Goal: Task Accomplishment & Management: Use online tool/utility

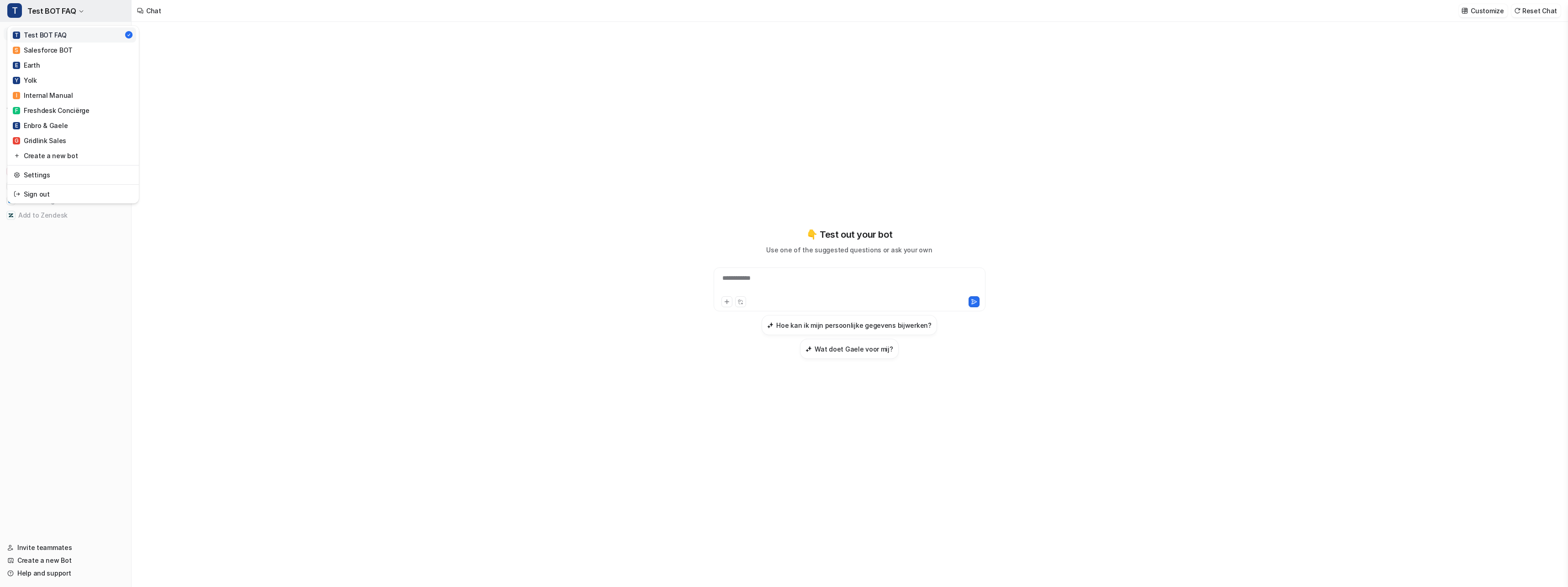
click at [80, 10] on icon "button" at bounding box center [81, 11] width 5 height 5
click at [44, 143] on div "G Gridlink Sales" at bounding box center [39, 140] width 54 height 10
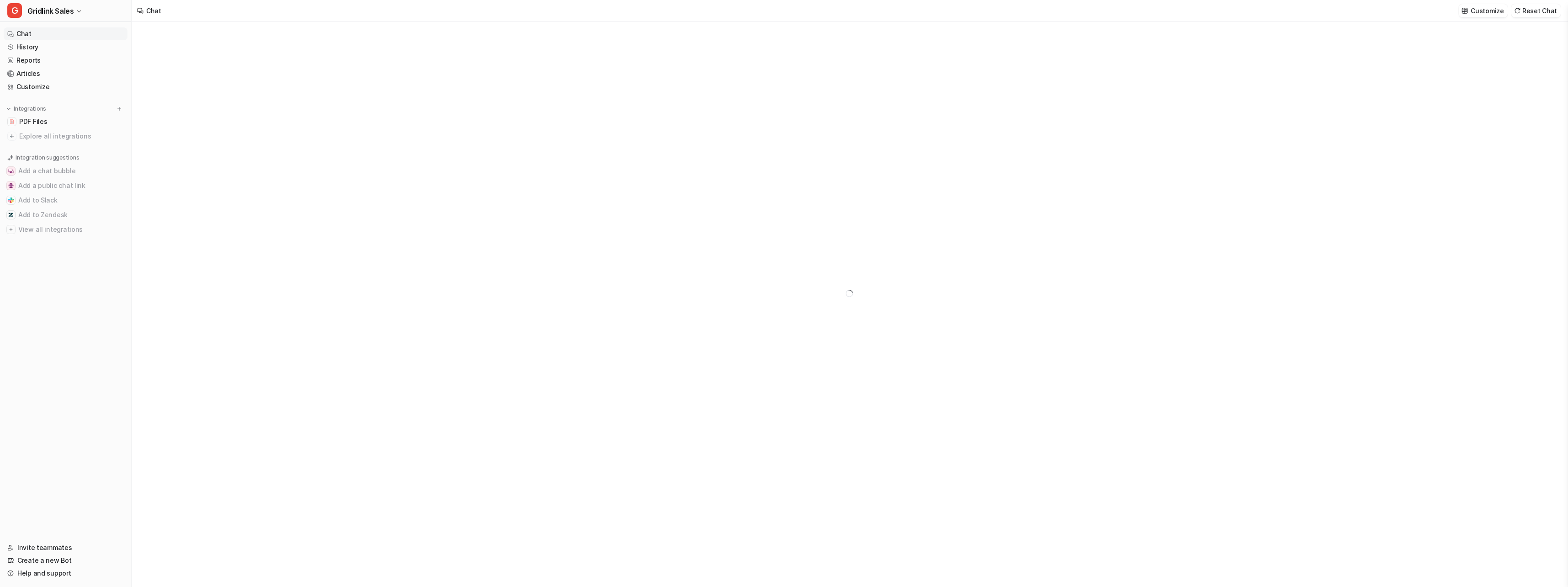
type textarea "**********"
click at [119, 110] on img at bounding box center [119, 109] width 6 height 6
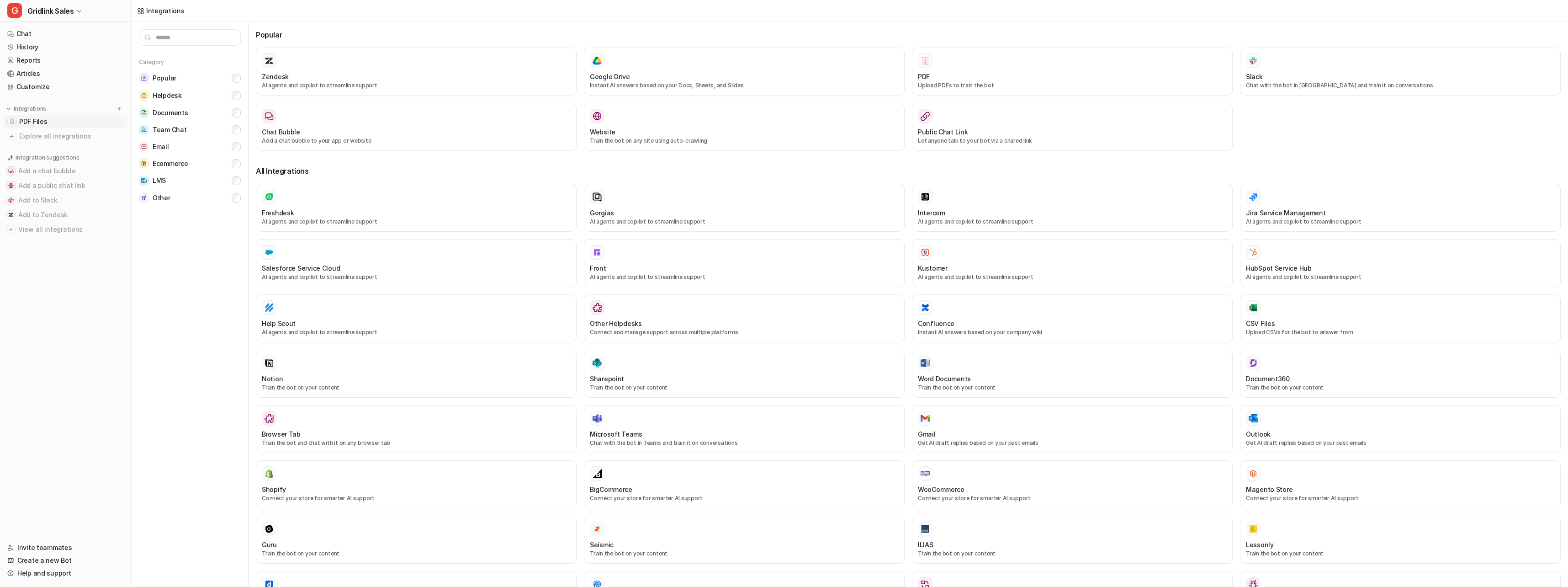
click at [41, 120] on span "PDF Files" at bounding box center [33, 121] width 28 height 9
click at [968, 71] on div "PDF Upload PDFs to train the bot" at bounding box center [1072, 72] width 309 height 36
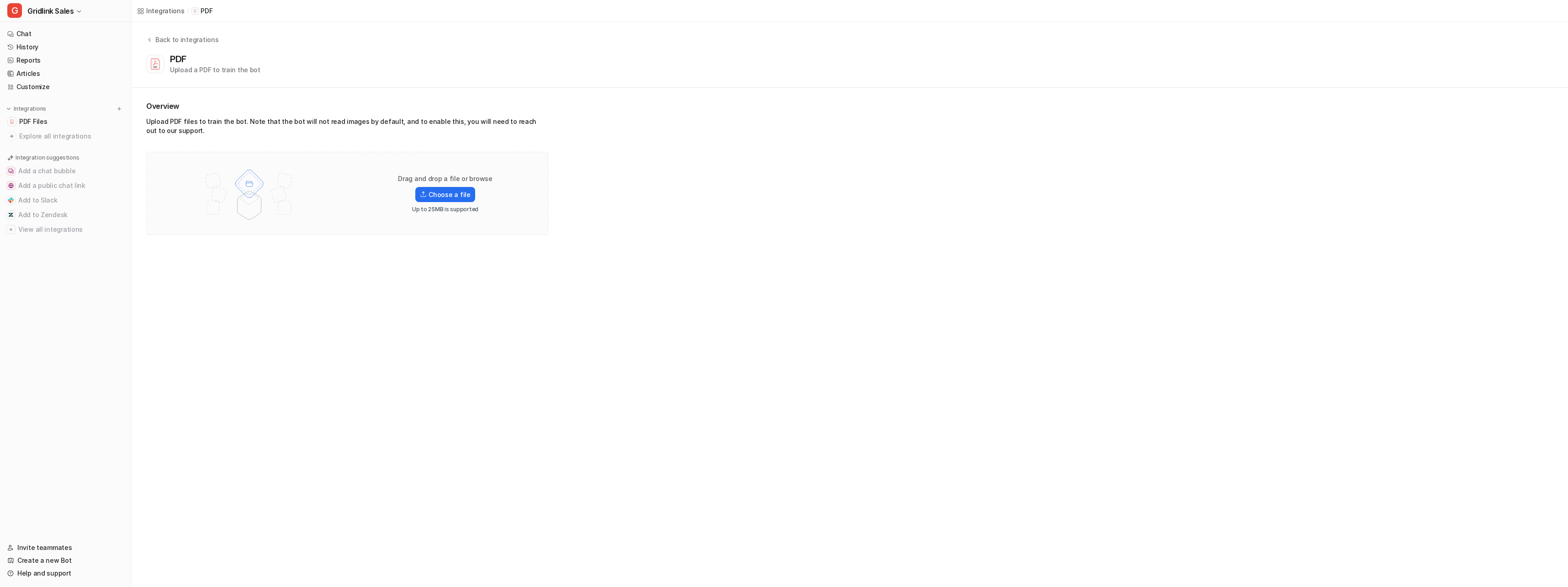
click at [193, 73] on div "Upload a PDF to train the bot" at bounding box center [215, 70] width 90 height 10
click at [452, 196] on label "Choose a file" at bounding box center [445, 194] width 59 height 15
click at [0, 0] on input "Choose a file" at bounding box center [0, 0] width 0 height 0
click at [442, 193] on label "Choose a file" at bounding box center [445, 194] width 59 height 15
click at [0, 0] on input "Choose a file" at bounding box center [0, 0] width 0 height 0
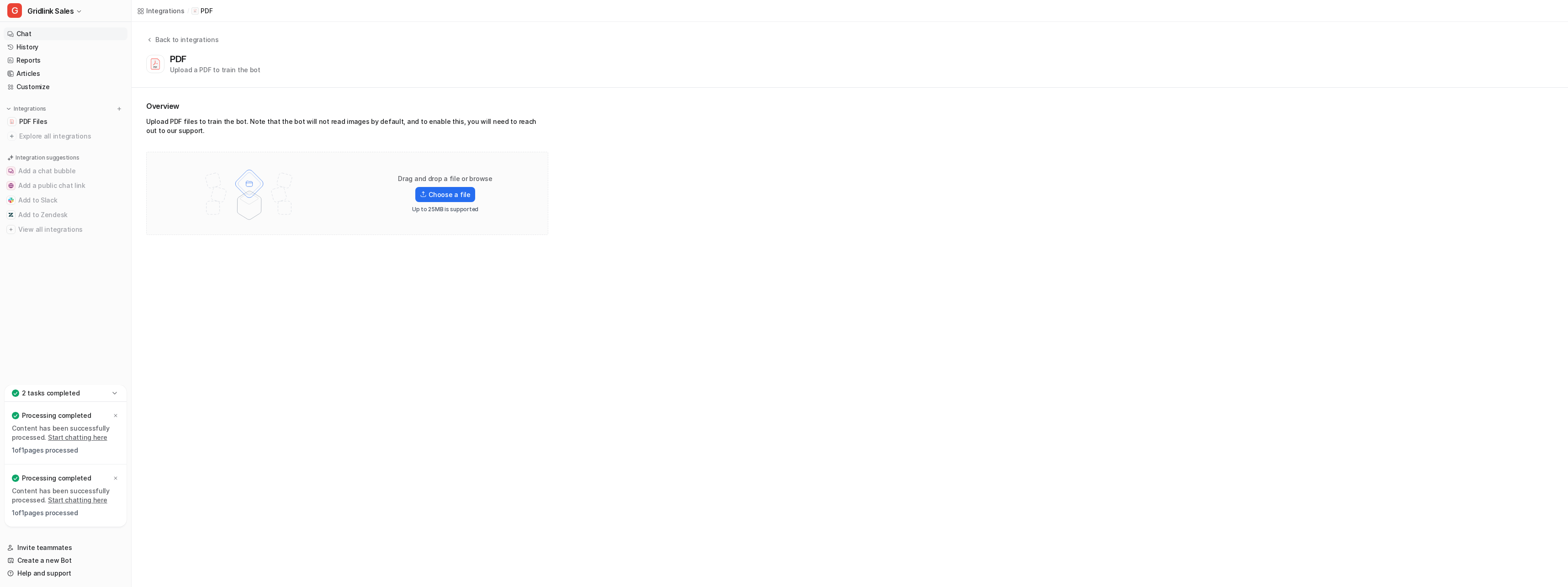
click at [42, 34] on link "Chat" at bounding box center [66, 34] width 124 height 13
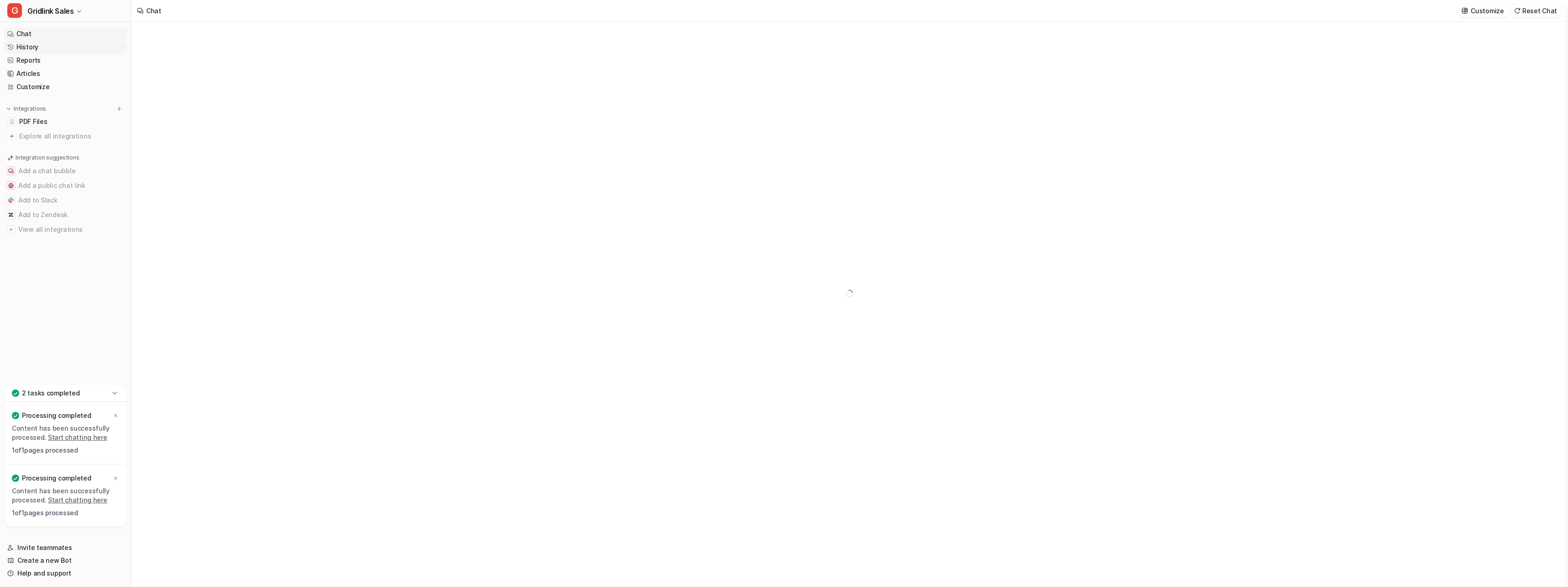
click at [35, 46] on link "History" at bounding box center [66, 47] width 124 height 13
click at [29, 57] on link "Reports" at bounding box center [66, 61] width 124 height 13
click at [32, 72] on link "Articles" at bounding box center [66, 74] width 124 height 13
click at [41, 85] on link "Customize" at bounding box center [66, 87] width 124 height 13
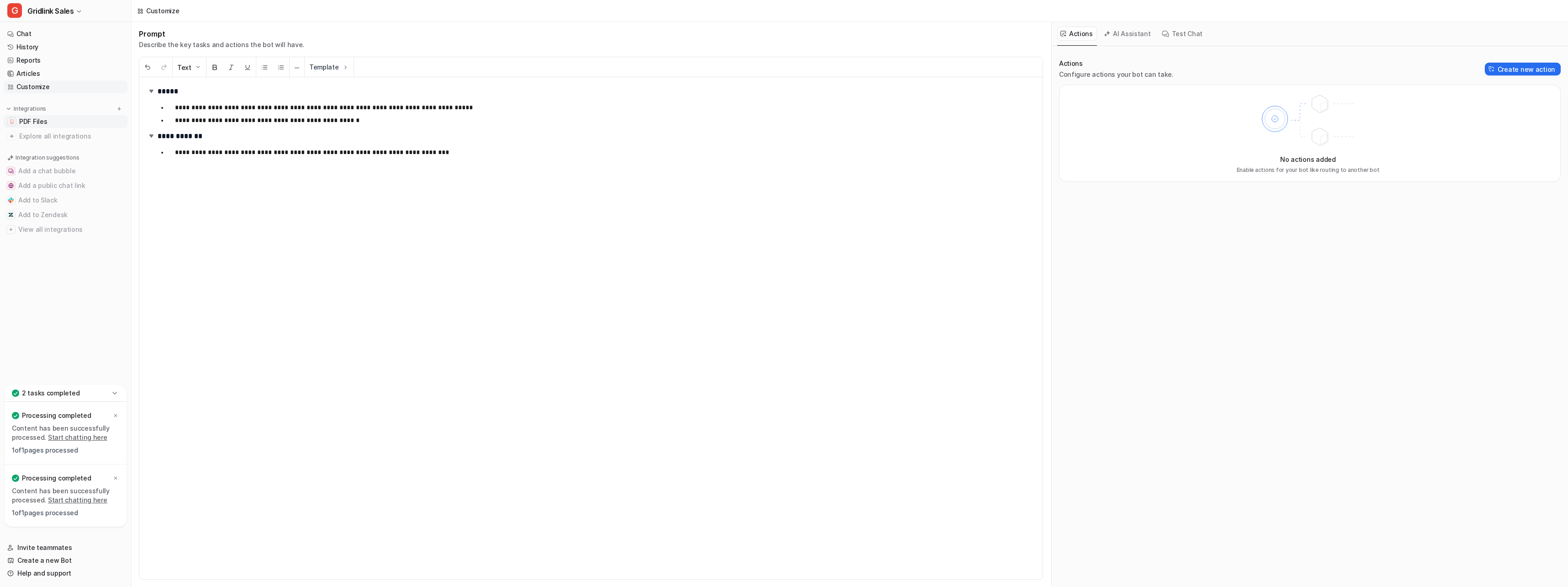
click at [38, 123] on span "PDF Files" at bounding box center [33, 121] width 28 height 9
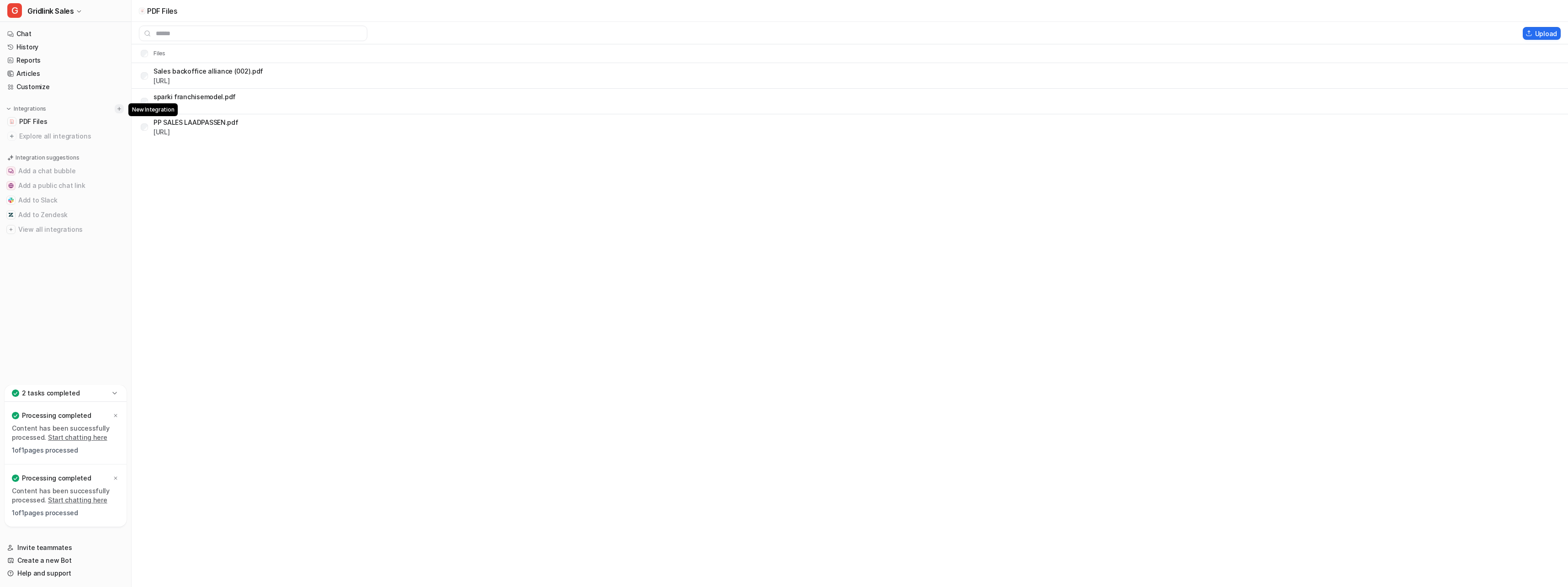
click at [120, 108] on img at bounding box center [119, 109] width 6 height 6
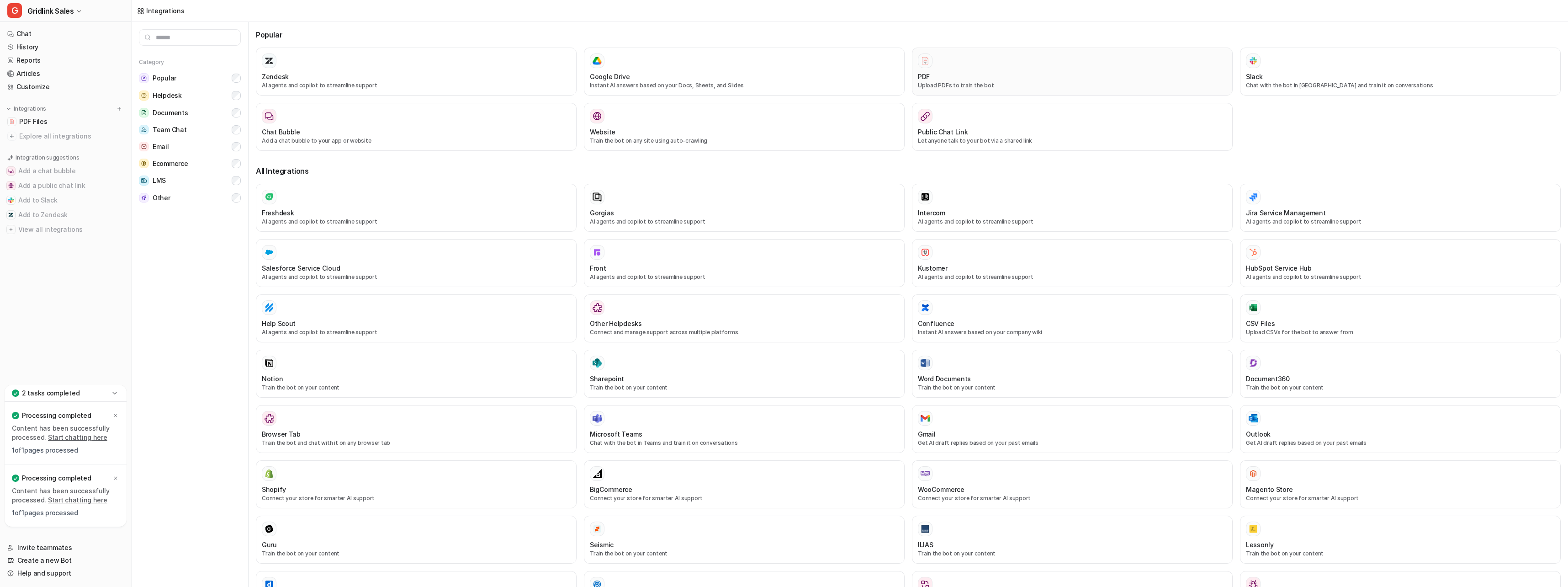
click at [943, 67] on div at bounding box center [1072, 61] width 309 height 15
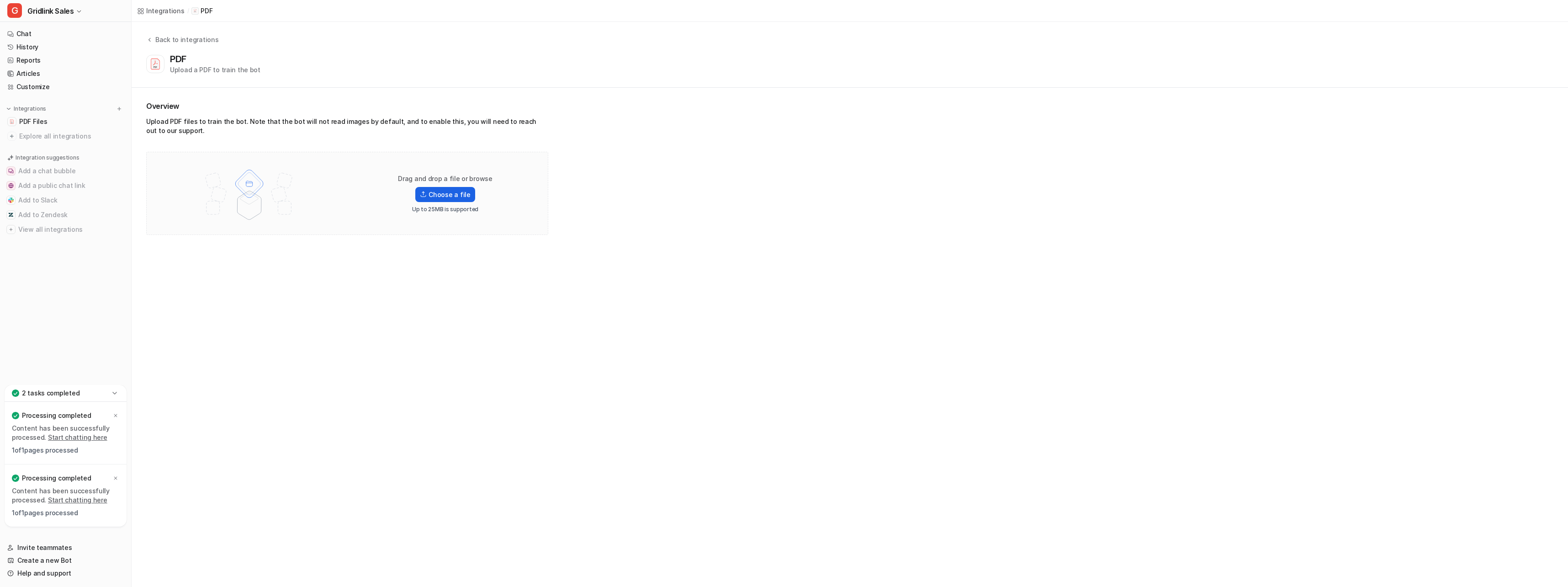
click at [454, 196] on label "Choose a file" at bounding box center [445, 194] width 59 height 15
click at [450, 194] on label "Choose a file" at bounding box center [445, 194] width 59 height 15
click at [0, 0] on input "Choose a file" at bounding box center [0, 0] width 0 height 0
click at [453, 196] on label "Choose a file" at bounding box center [445, 194] width 59 height 15
click at [0, 0] on input "Choose a file" at bounding box center [0, 0] width 0 height 0
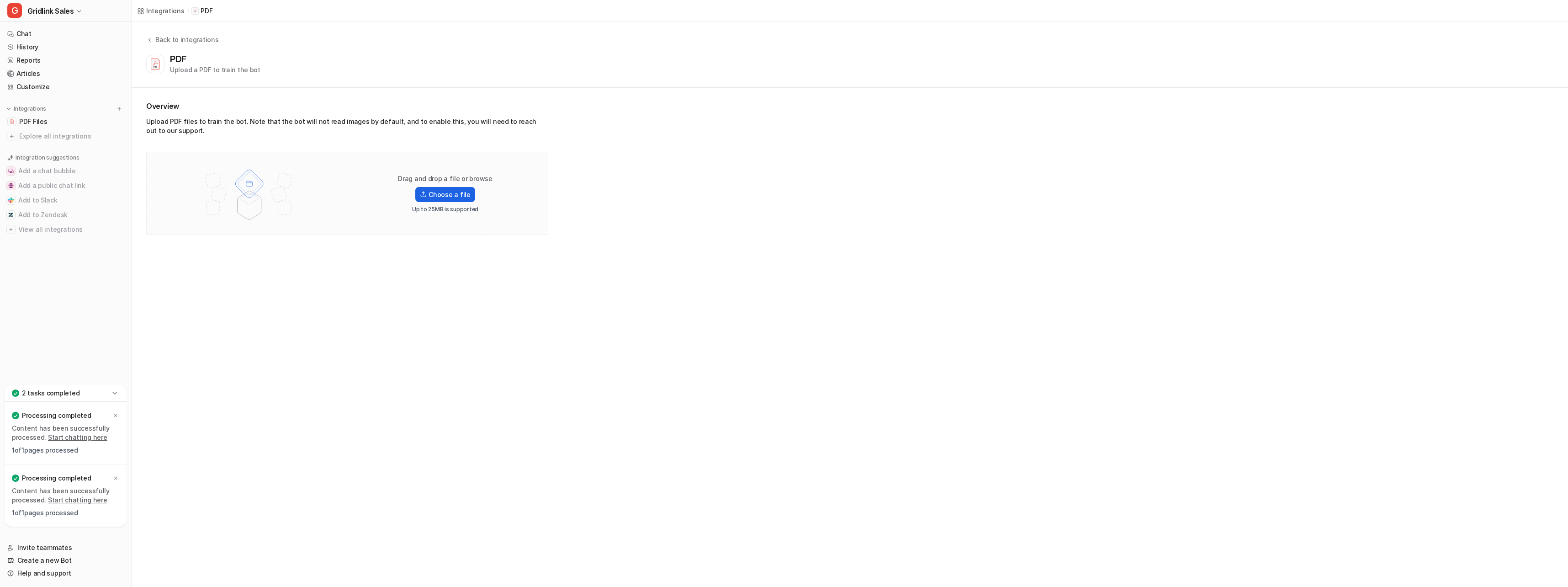
click at [434, 195] on label "Choose a file" at bounding box center [445, 194] width 59 height 15
click at [0, 0] on input "Choose a file" at bounding box center [0, 0] width 0 height 0
click at [445, 195] on label "Choose a file" at bounding box center [445, 194] width 59 height 15
click at [0, 0] on input "Choose a file" at bounding box center [0, 0] width 0 height 0
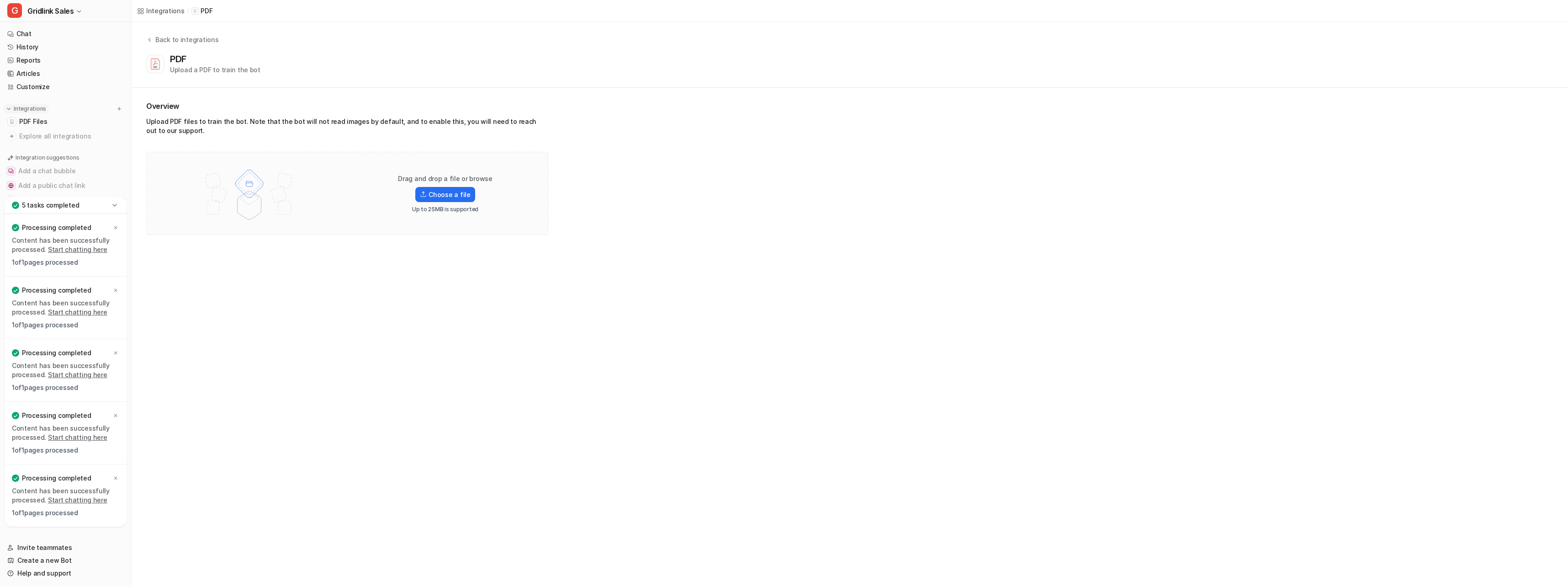
click at [39, 108] on p "Integrations" at bounding box center [30, 108] width 32 height 7
click at [18, 105] on button "Integrations" at bounding box center [26, 108] width 45 height 9
click at [116, 108] on img at bounding box center [119, 109] width 6 height 6
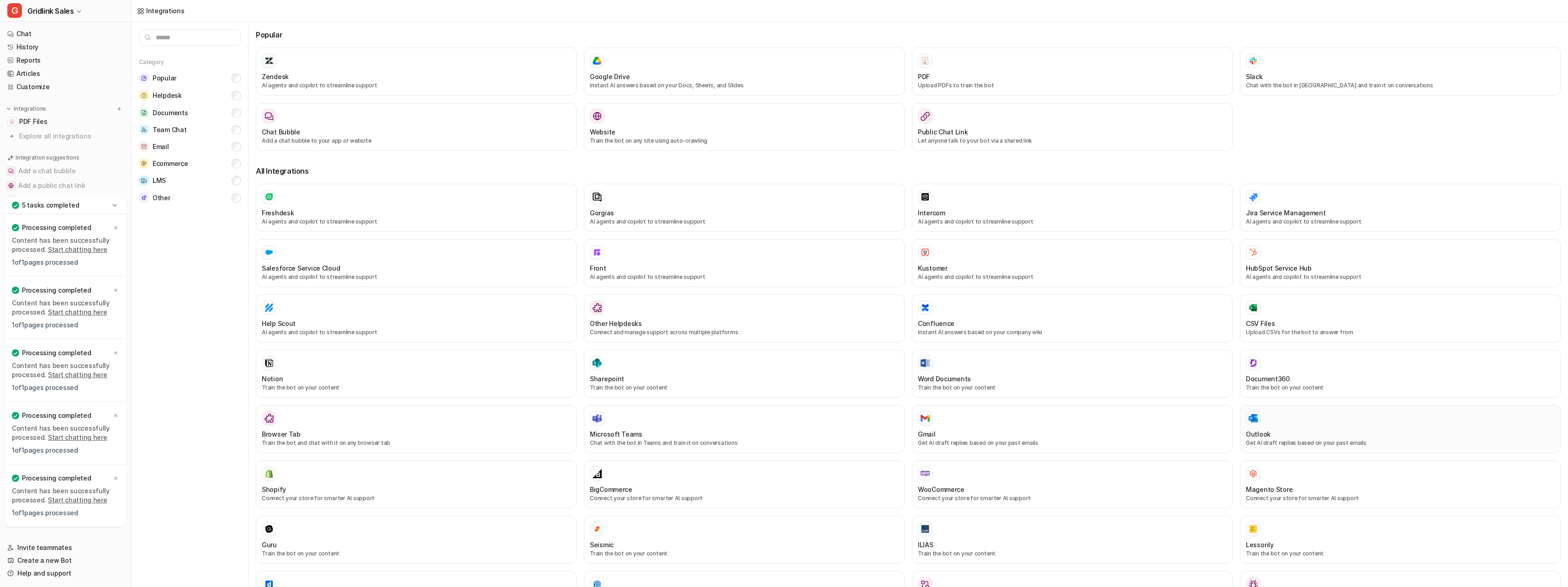
click at [1307, 427] on div "Outlook Get AI draft replies based on your past emails" at bounding box center [1400, 429] width 309 height 36
click at [976, 63] on div at bounding box center [1072, 61] width 309 height 15
click at [1267, 433] on div "Outlook" at bounding box center [1400, 434] width 309 height 10
click at [681, 434] on div "Microsoft Teams" at bounding box center [744, 434] width 309 height 10
click at [35, 123] on span "PDF Files" at bounding box center [33, 121] width 28 height 9
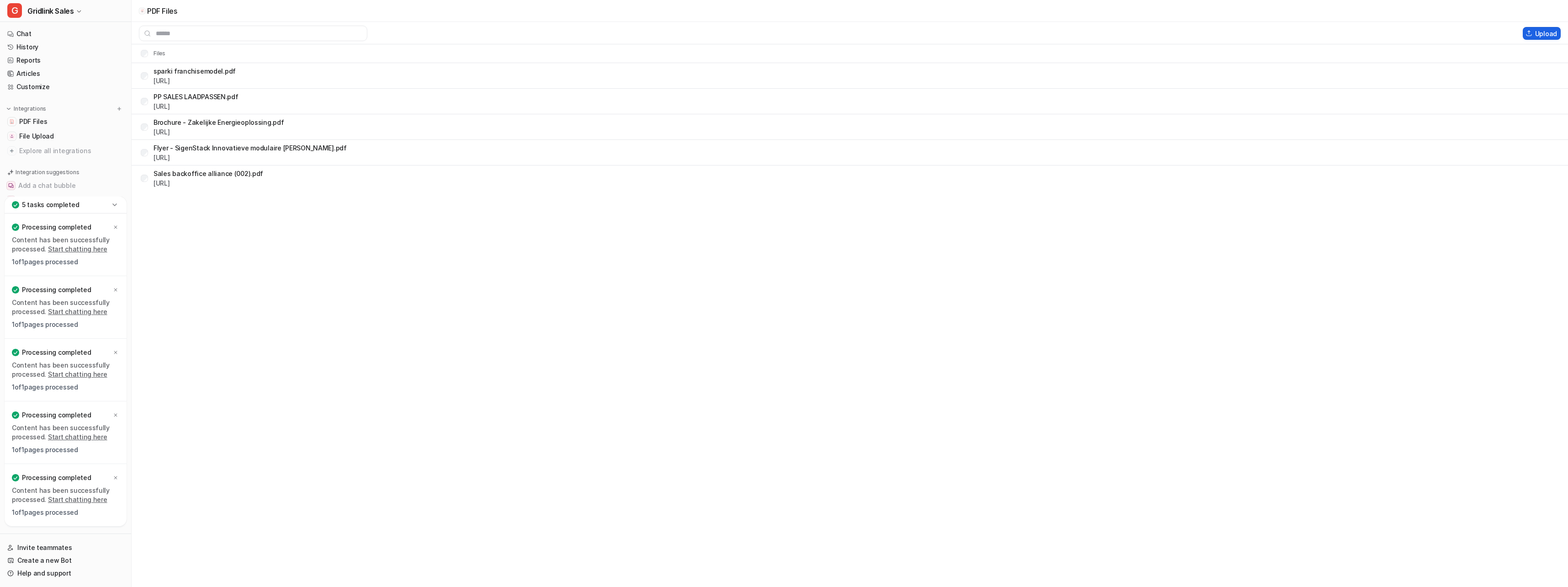
click at [1550, 34] on button "Upload" at bounding box center [1542, 34] width 38 height 13
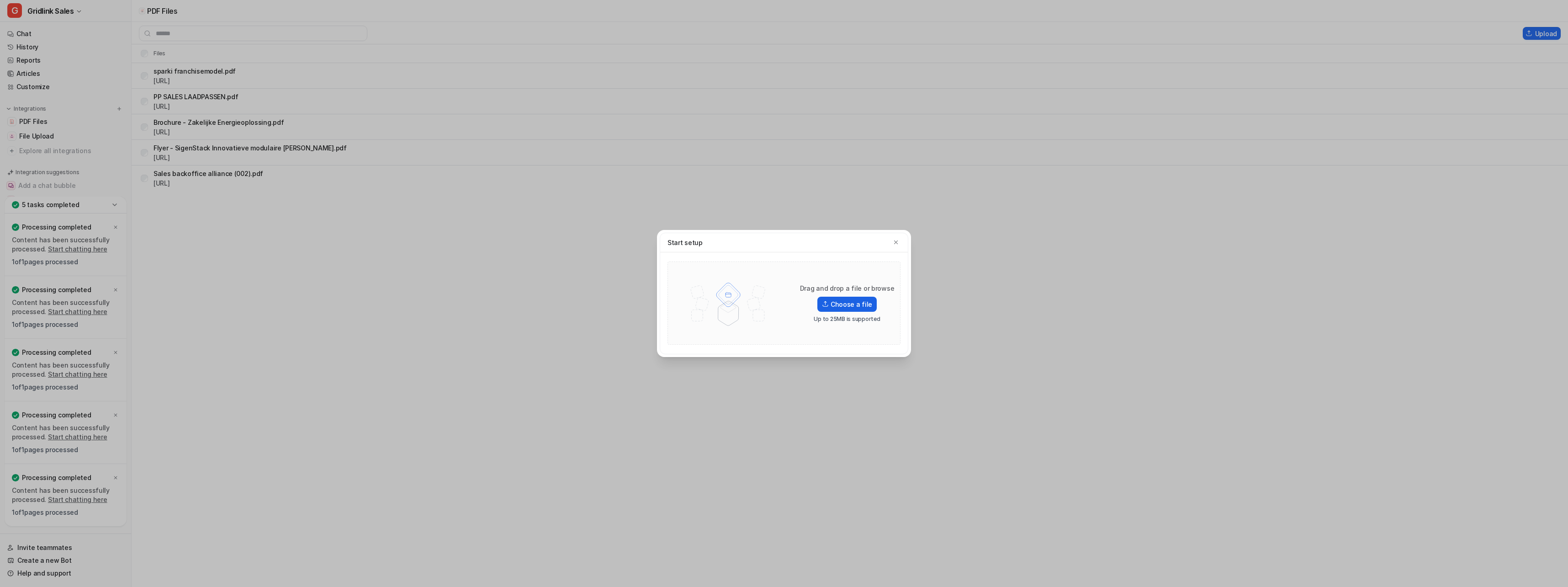
click at [847, 305] on label "Choose a file" at bounding box center [847, 304] width 59 height 15
click at [0, 0] on input "Choose a file" at bounding box center [0, 0] width 0 height 0
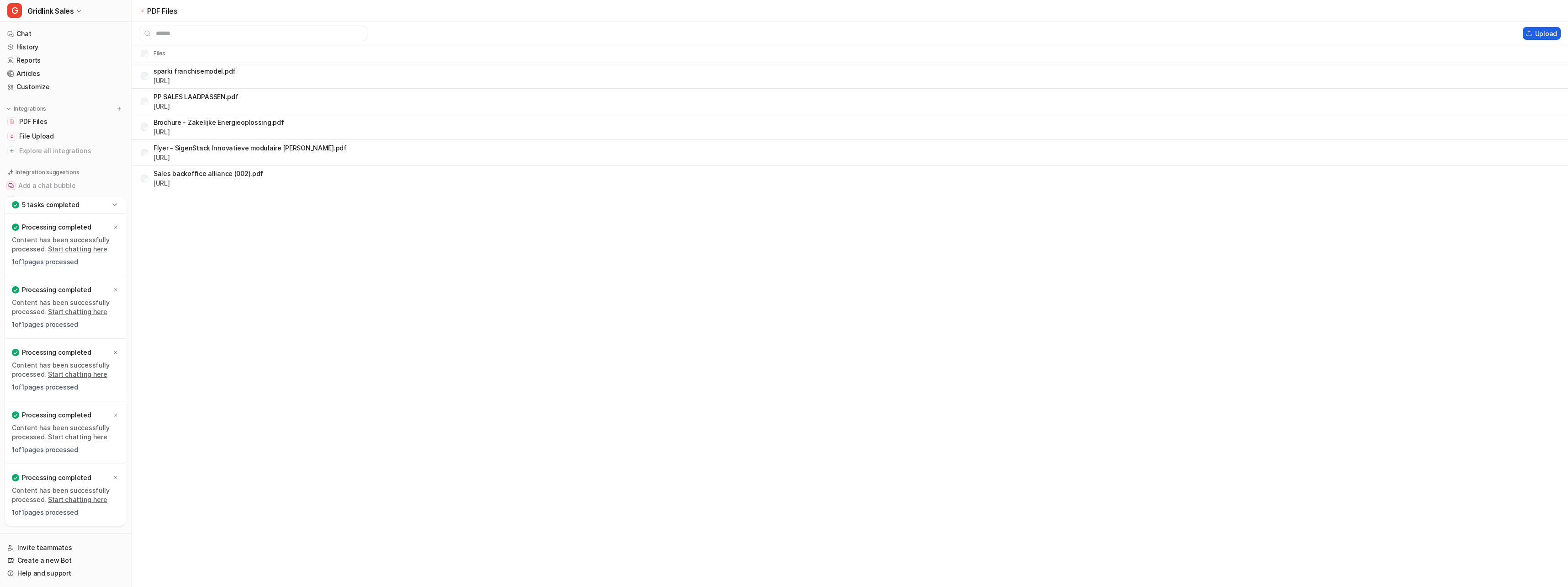
click at [1542, 36] on button "Upload" at bounding box center [1542, 34] width 38 height 13
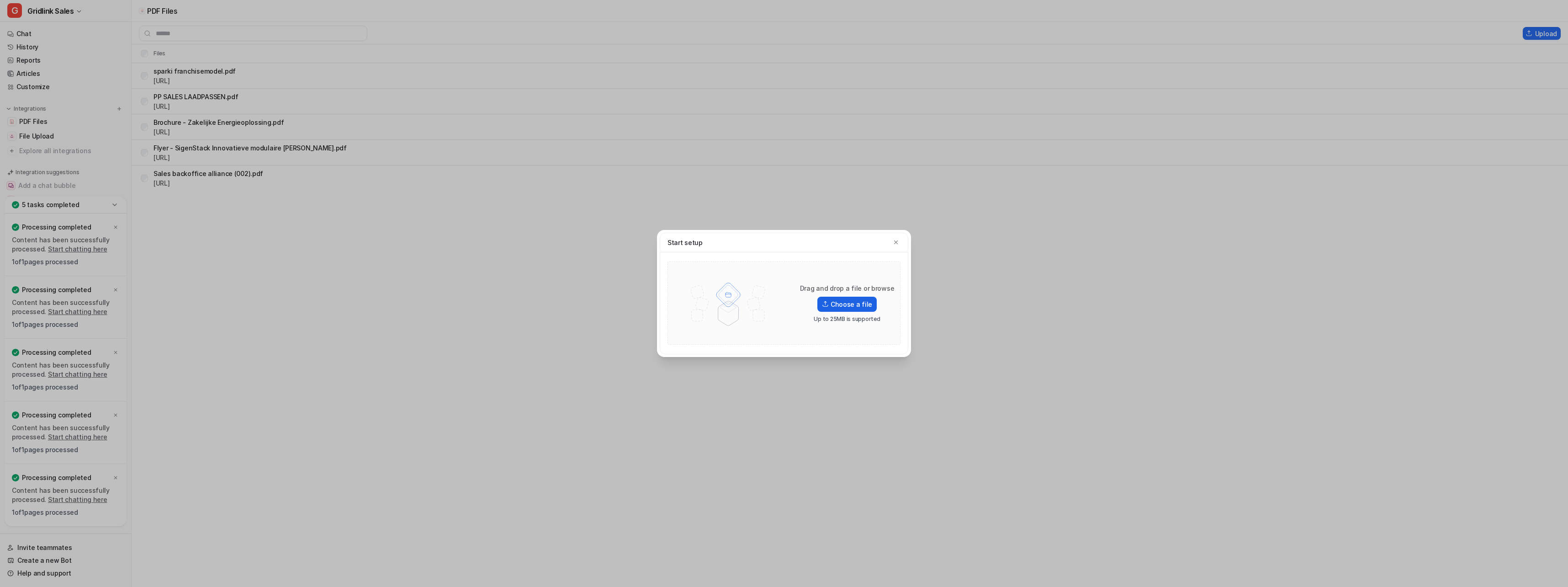
click at [864, 303] on label "Choose a file" at bounding box center [847, 304] width 59 height 15
click at [0, 0] on input "Choose a file" at bounding box center [0, 0] width 0 height 0
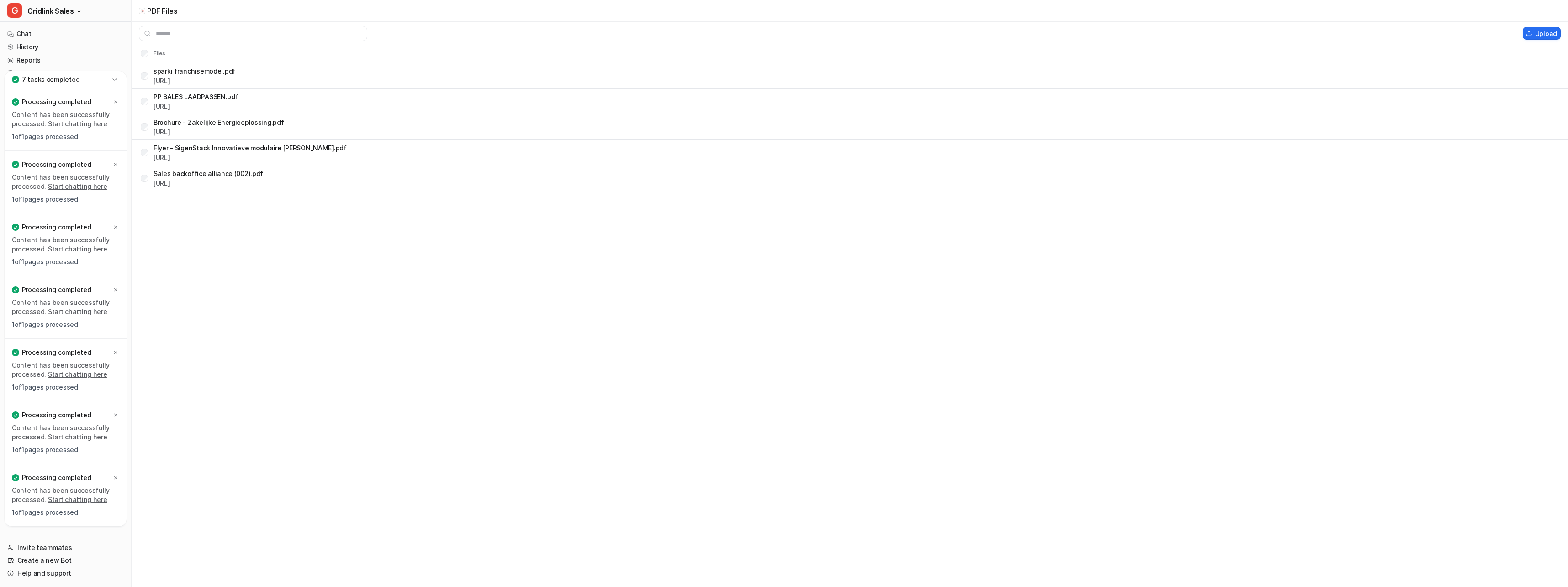
click at [192, 53] on tr "Files" at bounding box center [850, 54] width 1436 height 18
click at [45, 77] on p "7 tasks completed" at bounding box center [50, 79] width 57 height 9
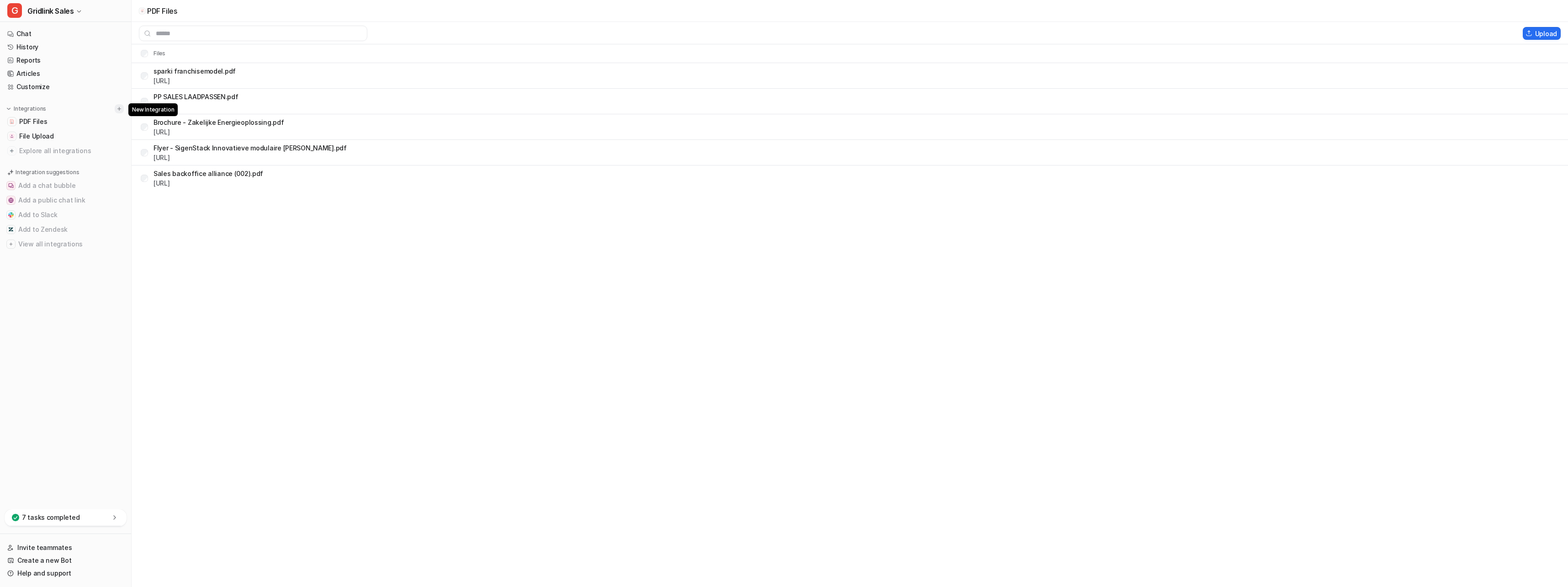
click at [119, 107] on img at bounding box center [119, 109] width 6 height 6
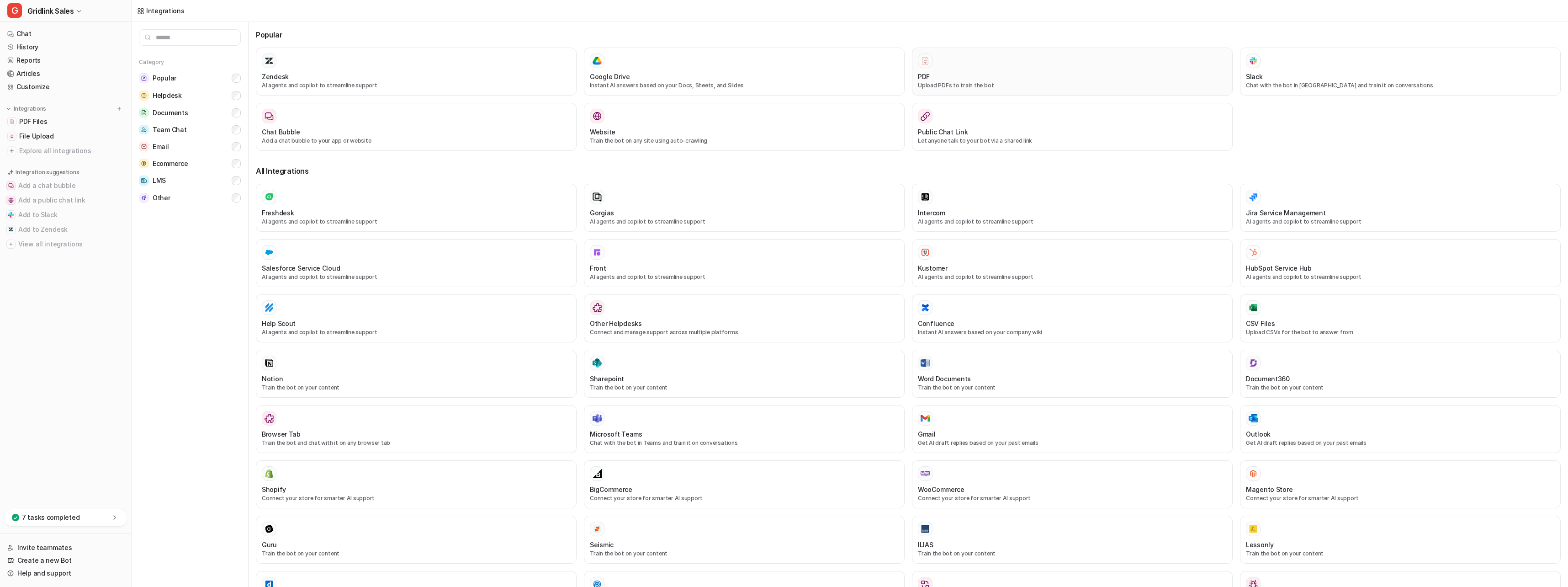
click at [1037, 73] on div "PDF" at bounding box center [1072, 76] width 309 height 10
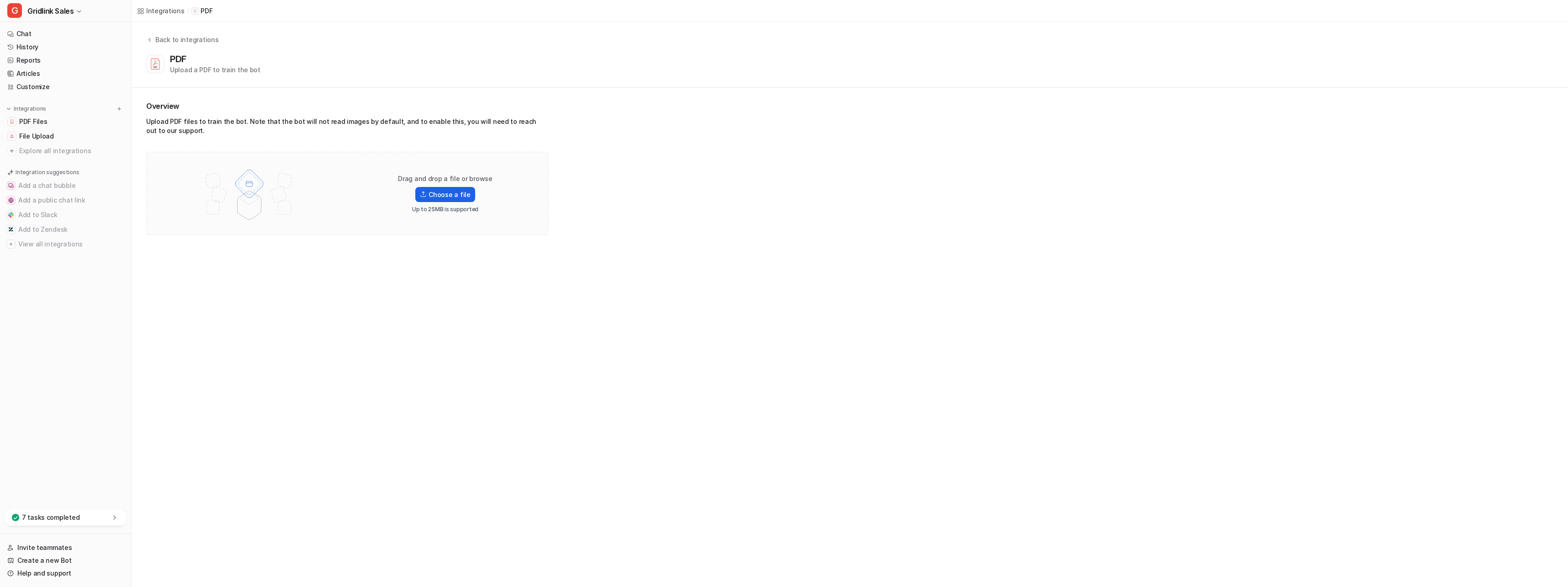
click at [445, 195] on label "Choose a file" at bounding box center [445, 194] width 59 height 15
click at [0, 0] on input "Choose a file" at bounding box center [0, 0] width 0 height 0
click at [443, 196] on label "Choose a file" at bounding box center [445, 194] width 59 height 15
click at [0, 0] on input "Choose a file" at bounding box center [0, 0] width 0 height 0
click at [434, 187] on label "Choose a file" at bounding box center [445, 187] width 59 height 15
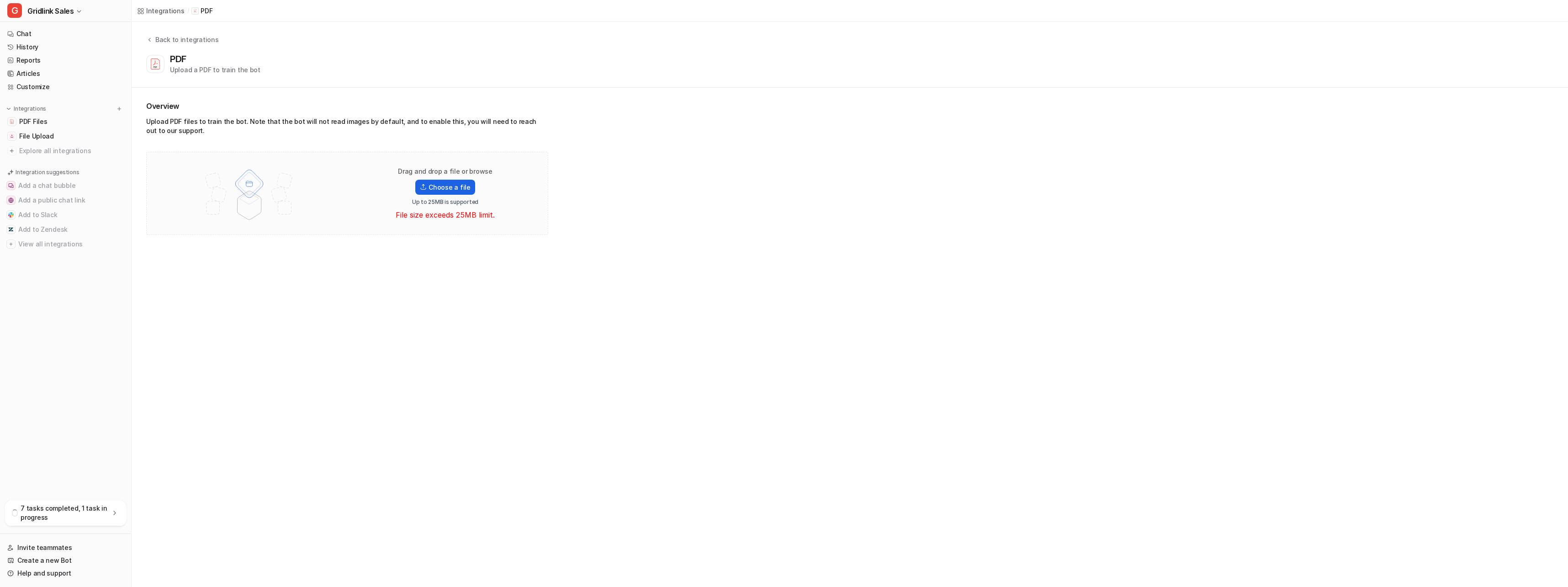
click at [0, 0] on input "Choose a file" at bounding box center [0, 0] width 0 height 0
click at [447, 192] on label "Choose a file" at bounding box center [445, 194] width 59 height 15
click at [0, 0] on input "Choose a file" at bounding box center [0, 0] width 0 height 0
click at [445, 180] on p "Drag and drop a file or browse" at bounding box center [445, 179] width 95 height 9
click at [444, 195] on label "Choose a file" at bounding box center [445, 194] width 59 height 15
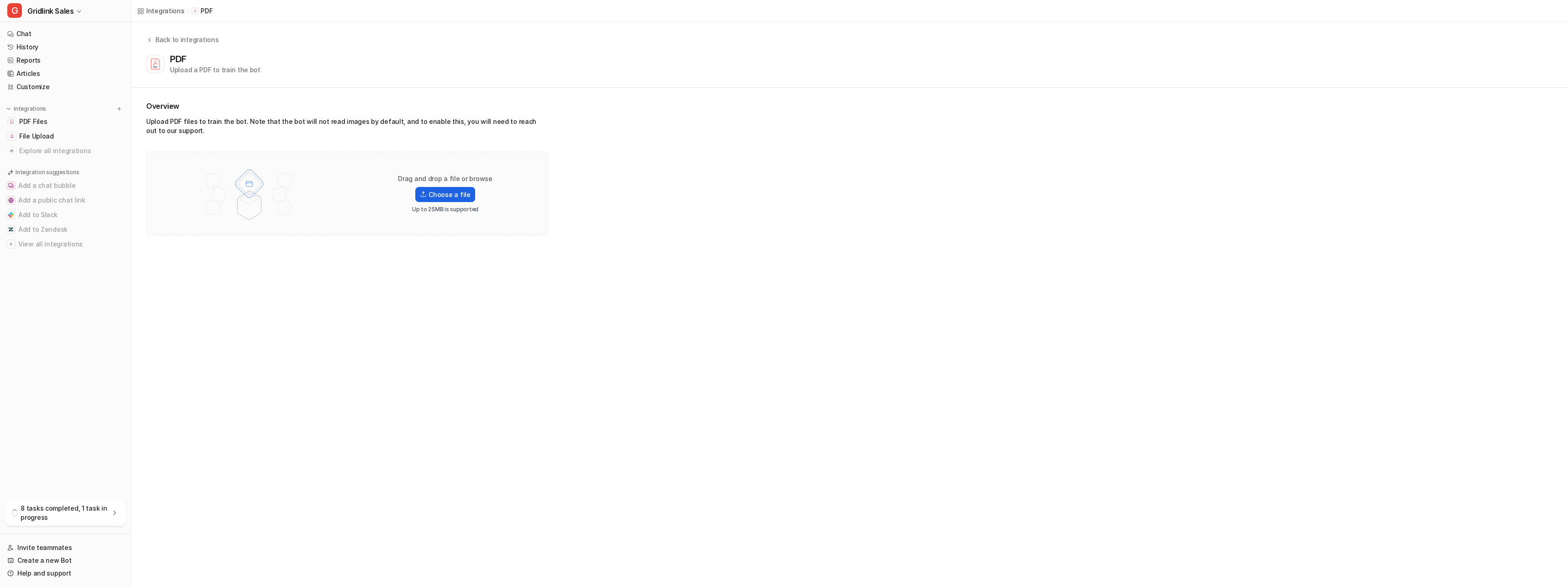
click at [0, 0] on input "Choose a file" at bounding box center [0, 0] width 0 height 0
click at [440, 189] on label "Choose a file" at bounding box center [445, 194] width 59 height 15
click at [0, 0] on input "Choose a file" at bounding box center [0, 0] width 0 height 0
click at [444, 181] on p "Drag and drop a file or browse" at bounding box center [445, 179] width 95 height 9
click at [443, 194] on label "Choose a file" at bounding box center [445, 194] width 59 height 15
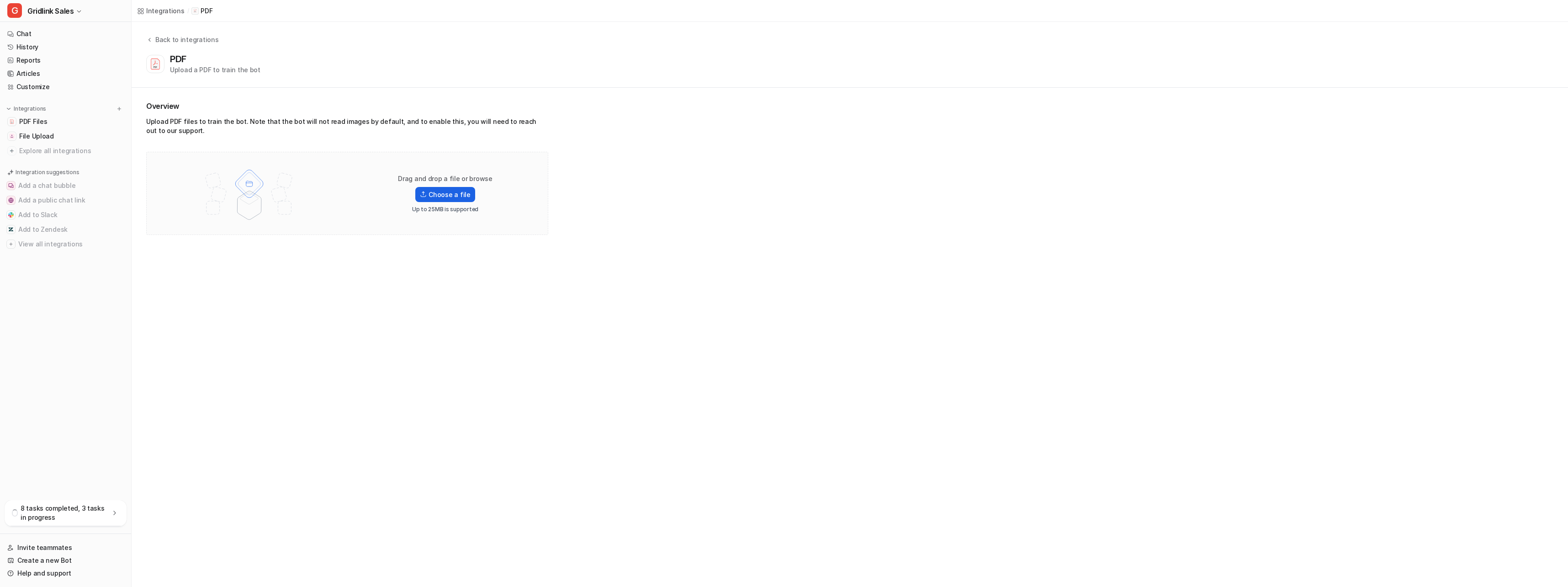
click at [0, 0] on input "Choose a file" at bounding box center [0, 0] width 0 height 0
click at [45, 136] on span "File Upload" at bounding box center [37, 136] width 35 height 9
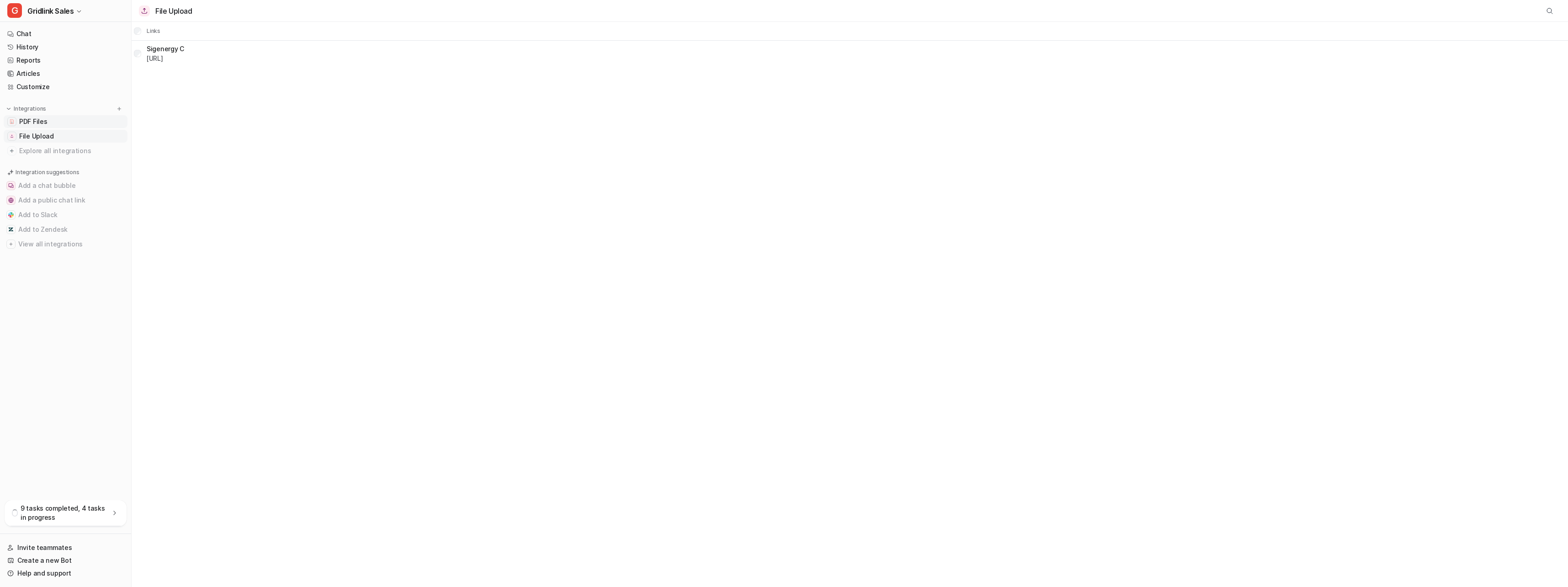
click at [41, 119] on span "PDF Files" at bounding box center [33, 121] width 28 height 9
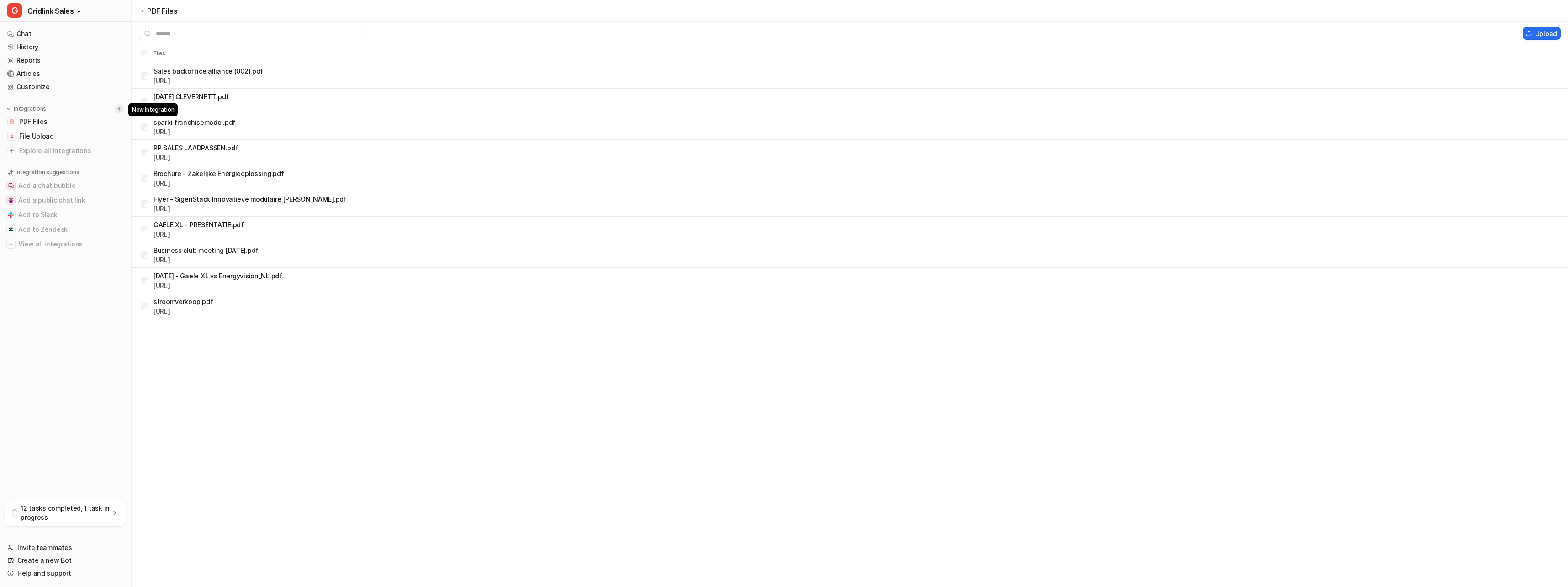
click at [123, 108] on button at bounding box center [119, 108] width 9 height 9
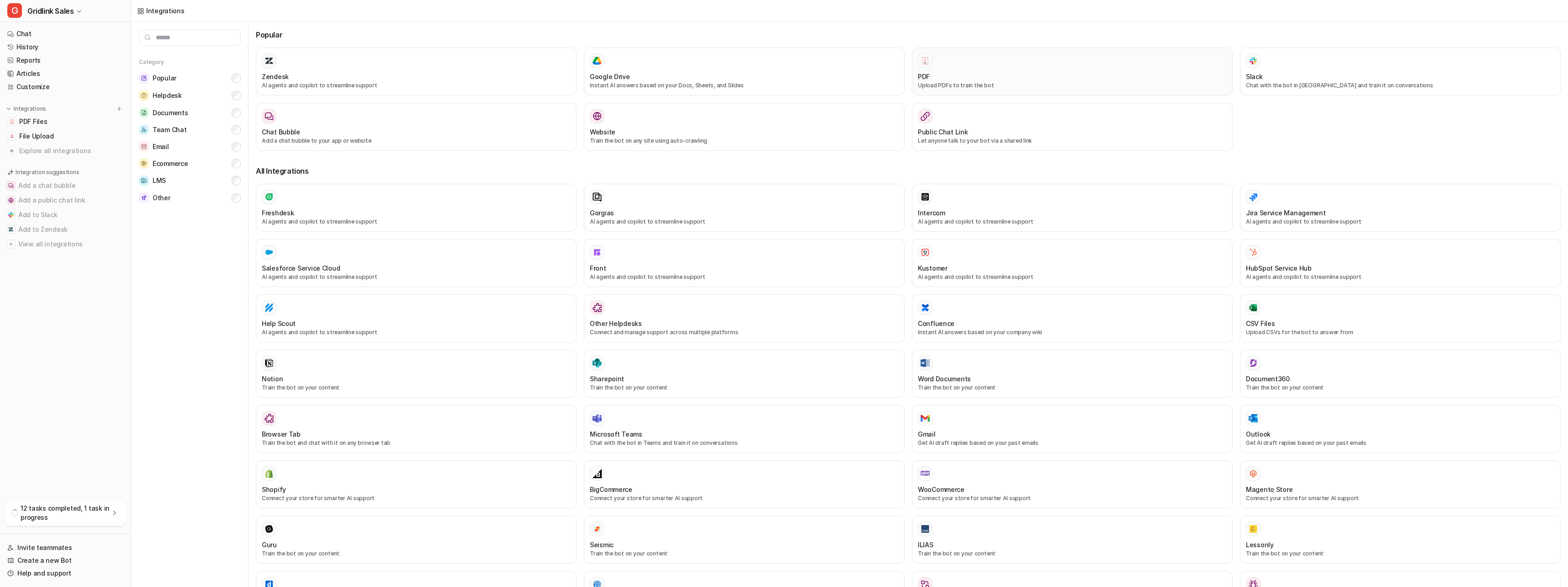
click at [1004, 75] on div "PDF" at bounding box center [1072, 76] width 309 height 10
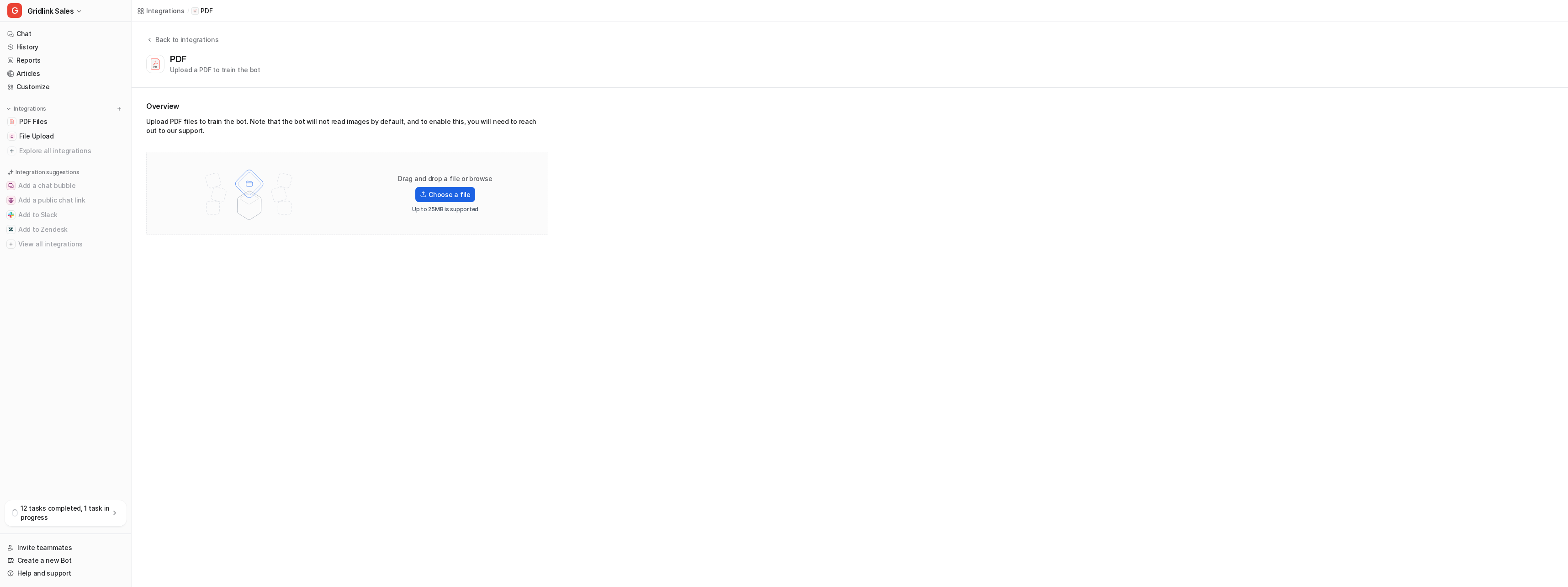
click at [436, 197] on label "Choose a file" at bounding box center [445, 194] width 59 height 15
click at [0, 0] on input "Choose a file" at bounding box center [0, 0] width 0 height 0
click at [452, 195] on label "Choose a file" at bounding box center [445, 194] width 59 height 15
click at [0, 0] on input "Choose a file" at bounding box center [0, 0] width 0 height 0
click at [446, 191] on label "Choose a file" at bounding box center [445, 194] width 59 height 15
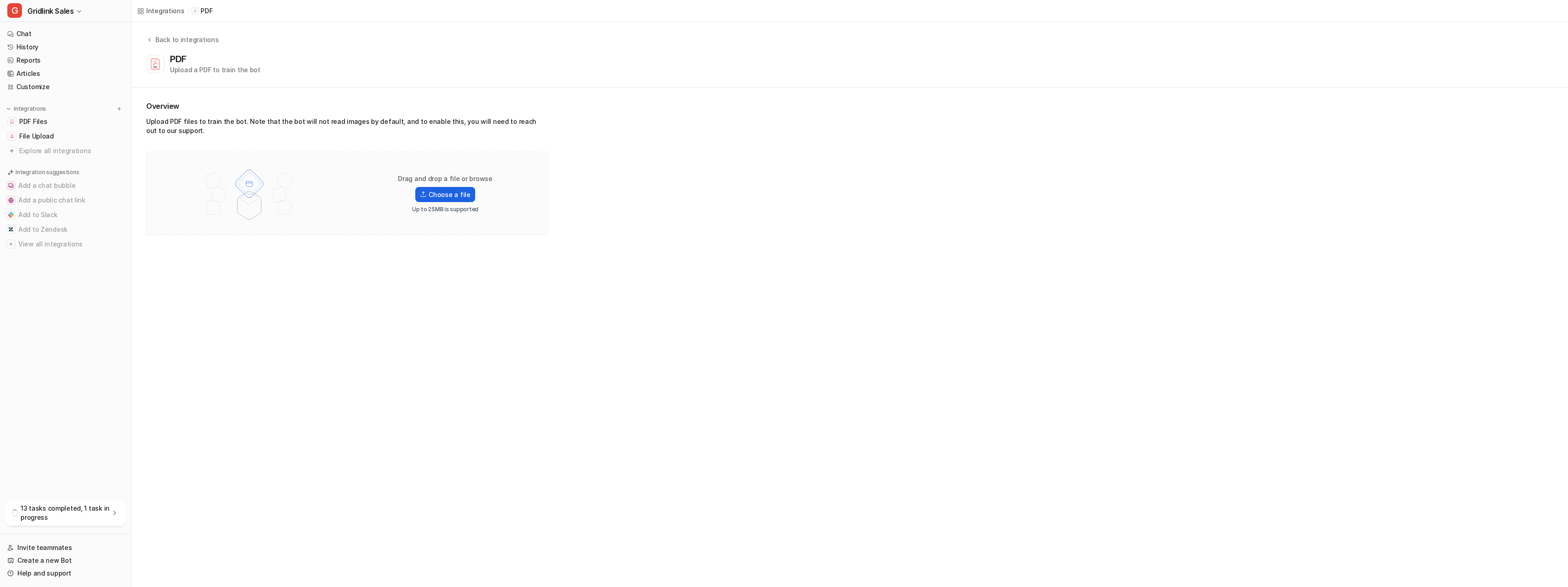
click at [0, 0] on input "Choose a file" at bounding box center [0, 0] width 0 height 0
